Goal: Find specific page/section: Find specific page/section

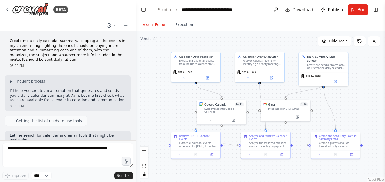
scroll to position [468, 0]
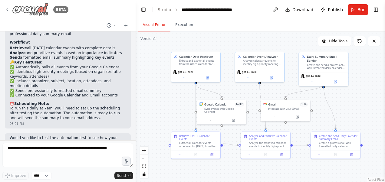
click at [6, 9] on icon at bounding box center [7, 9] width 5 height 5
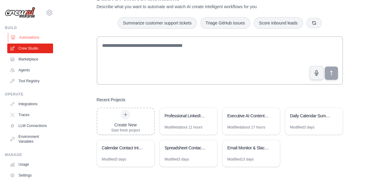
click at [25, 34] on link "Automations" at bounding box center [31, 38] width 46 height 10
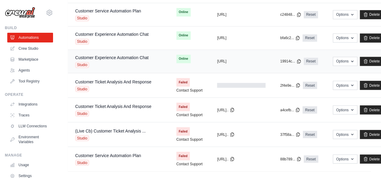
scroll to position [493, 0]
